Goal: Task Accomplishment & Management: Manage account settings

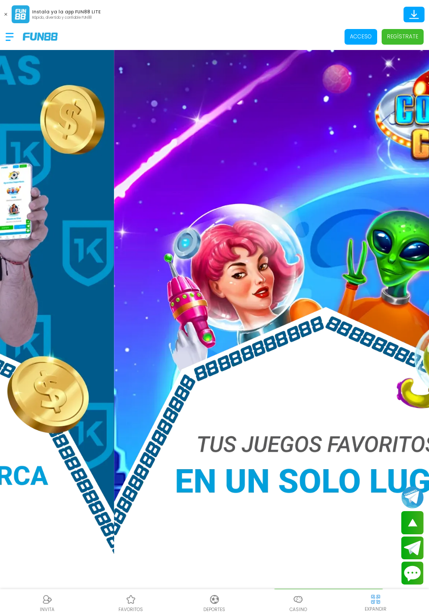
click at [361, 35] on p "Acceso" at bounding box center [361, 37] width 22 height 8
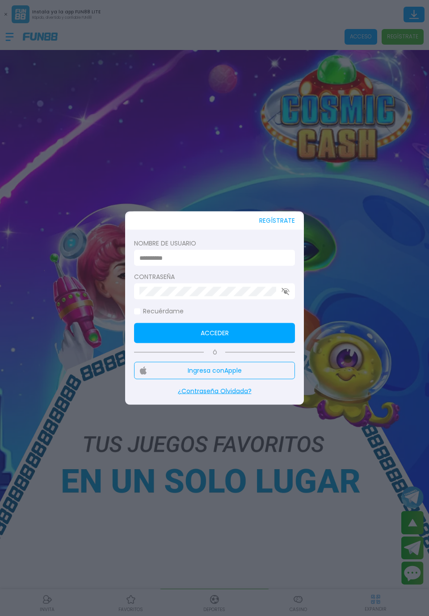
click at [250, 256] on input at bounding box center [211, 257] width 145 height 9
click at [216, 272] on label "Contraseña" at bounding box center [214, 276] width 161 height 9
click at [221, 258] on input at bounding box center [211, 257] width 145 height 9
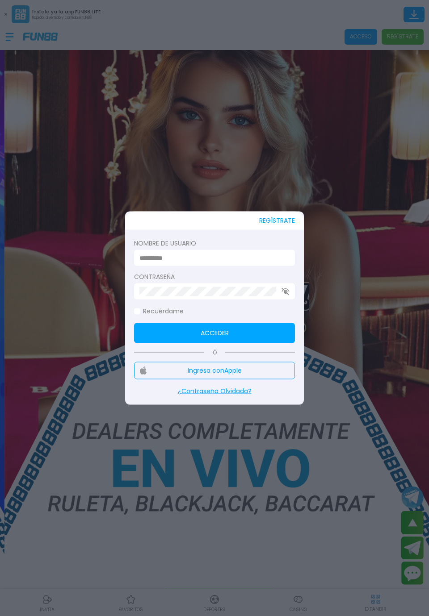
type input "******"
click button "Acceder" at bounding box center [214, 333] width 161 height 20
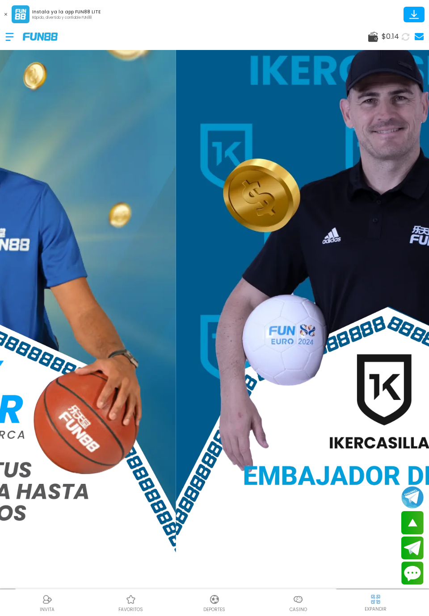
click at [12, 38] on div at bounding box center [13, 37] width 17 height 26
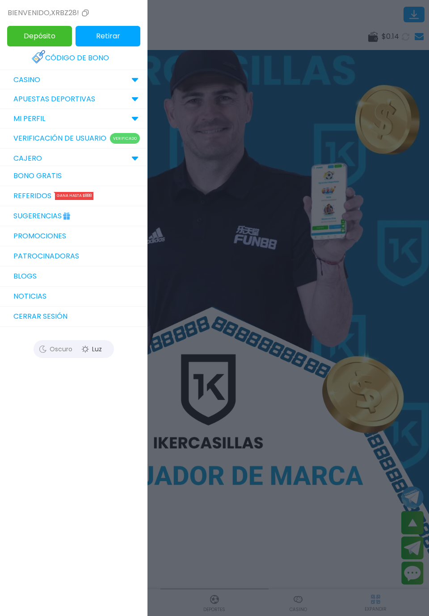
click at [56, 54] on link "Código de bono" at bounding box center [74, 58] width 84 height 20
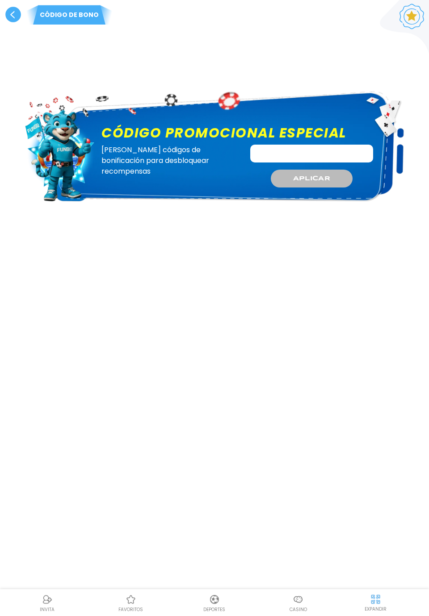
click at [67, 160] on div "Código promocional especial Canjee códigos de bonificación para desbloquear rec…" at bounding box center [214, 146] width 379 height 145
click at [80, 165] on div "Código promocional especial Canjee códigos de bonificación para desbloquear rec…" at bounding box center [214, 146] width 379 height 145
